Goal: Information Seeking & Learning: Learn about a topic

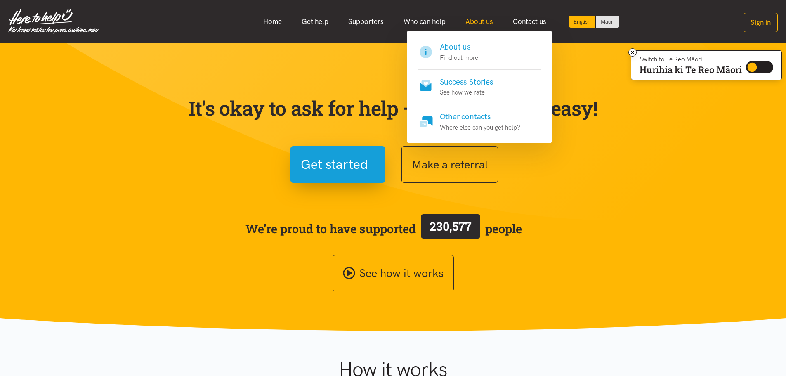
click at [474, 19] on link "About us" at bounding box center [478, 22] width 47 height 18
click at [485, 22] on link "About us" at bounding box center [478, 22] width 47 height 18
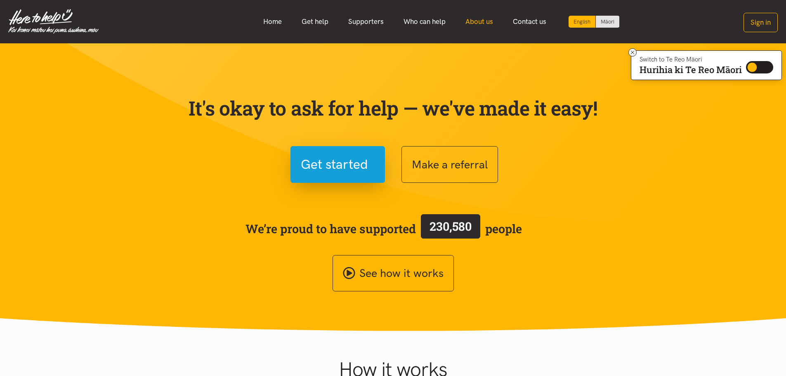
click at [484, 24] on link "About us" at bounding box center [478, 22] width 47 height 18
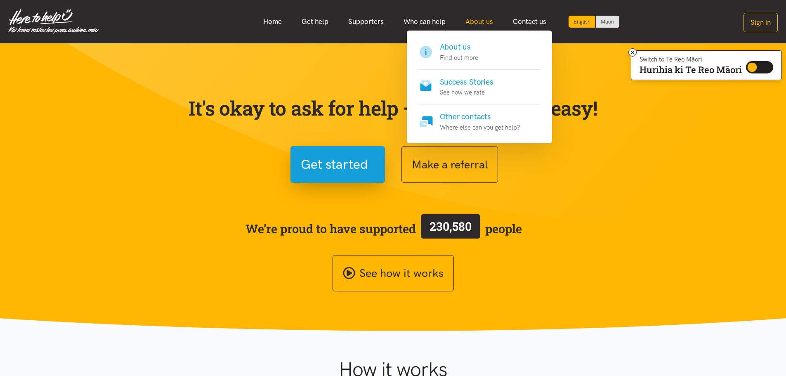
click at [469, 17] on link "About us" at bounding box center [478, 22] width 47 height 18
click at [459, 54] on p "Find out more" at bounding box center [459, 58] width 38 height 10
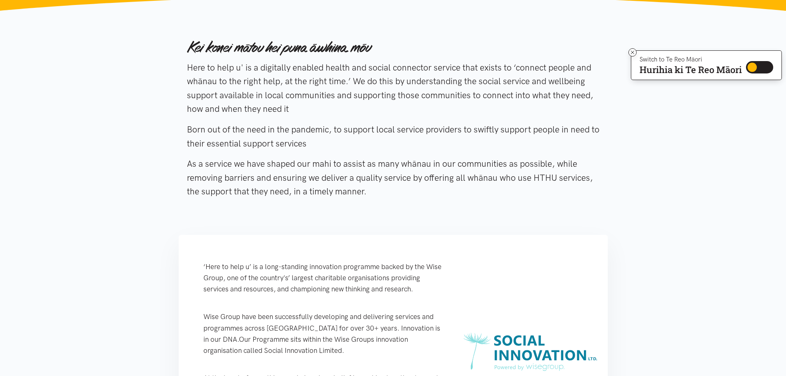
scroll to position [124, 0]
